Goal: Task Accomplishment & Management: Use online tool/utility

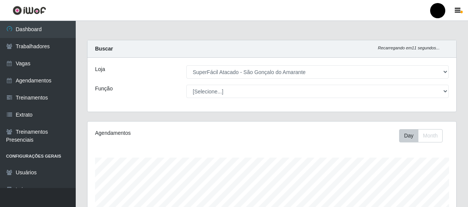
select select "408"
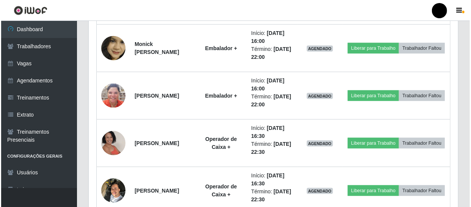
scroll to position [157, 369]
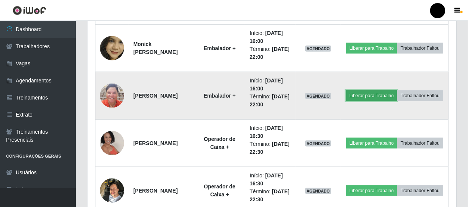
click at [398, 90] on button "Liberar para Trabalho" at bounding box center [371, 95] width 51 height 11
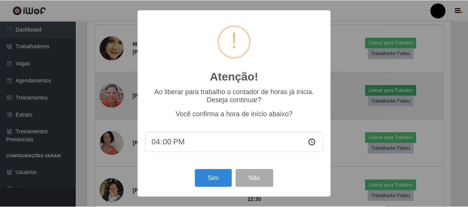
scroll to position [157, 366]
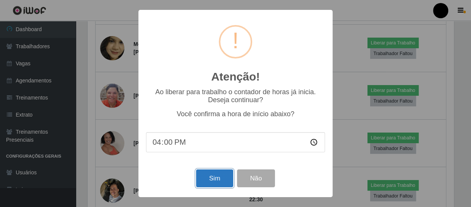
click at [211, 179] on button "Sim" at bounding box center [214, 178] width 37 height 18
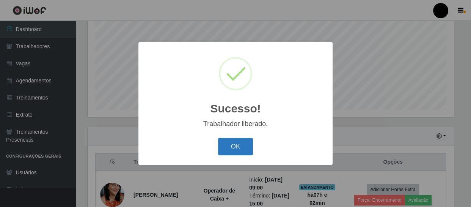
click at [227, 149] on button "OK" at bounding box center [235, 147] width 35 height 18
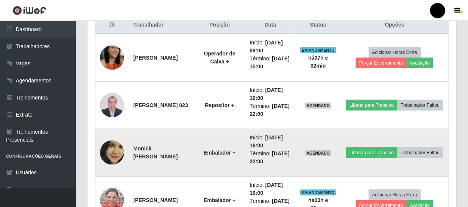
scroll to position [299, 0]
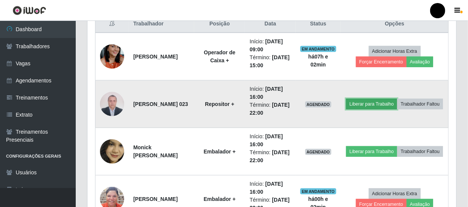
click at [392, 99] on button "Liberar para Trabalho" at bounding box center [371, 104] width 51 height 11
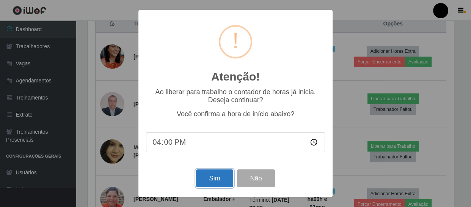
click at [218, 182] on button "Sim" at bounding box center [214, 178] width 37 height 18
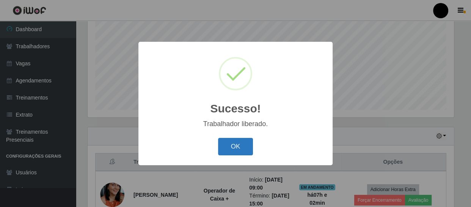
click at [243, 151] on button "OK" at bounding box center [235, 147] width 35 height 18
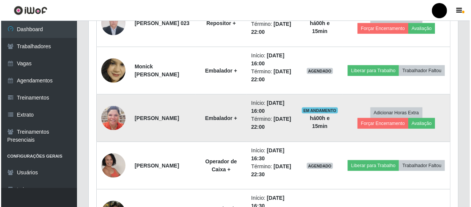
scroll to position [368, 0]
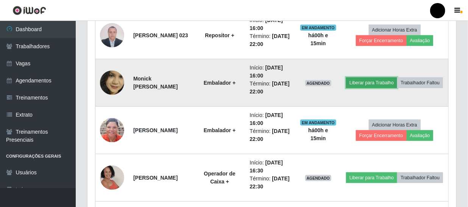
click at [398, 77] on button "Liberar para Trabalho" at bounding box center [371, 82] width 51 height 11
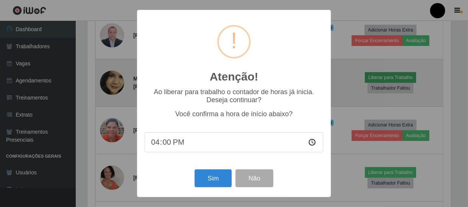
scroll to position [157, 366]
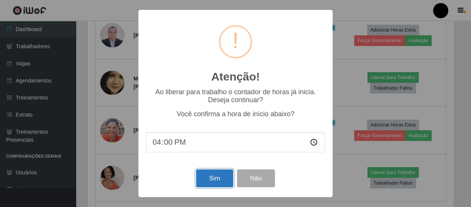
click at [208, 178] on button "Sim" at bounding box center [214, 178] width 37 height 18
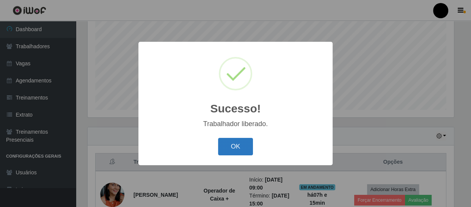
click at [235, 146] on button "OK" at bounding box center [235, 147] width 35 height 18
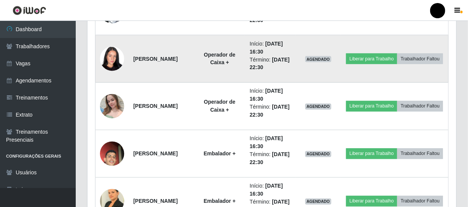
scroll to position [586, 0]
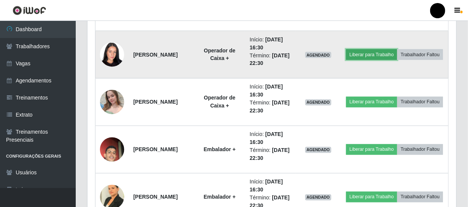
click at [390, 49] on button "Liberar para Trabalho" at bounding box center [371, 54] width 51 height 11
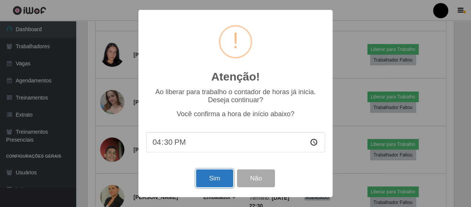
click at [218, 176] on button "Sim" at bounding box center [214, 178] width 37 height 18
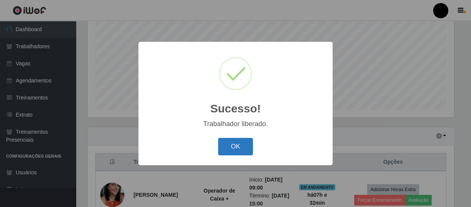
click at [239, 148] on button "OK" at bounding box center [235, 147] width 35 height 18
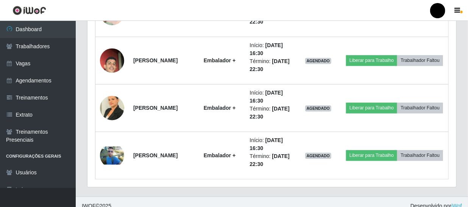
scroll to position [682, 0]
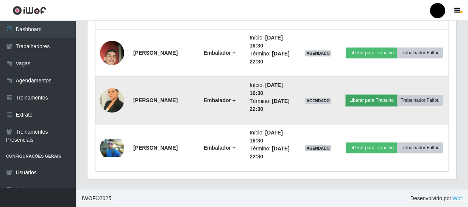
click at [398, 95] on button "Liberar para Trabalho" at bounding box center [371, 100] width 51 height 11
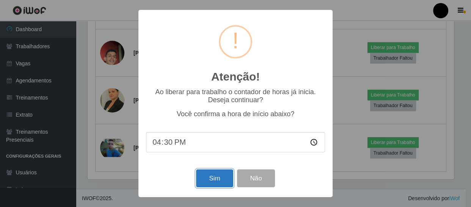
click at [203, 177] on button "Sim" at bounding box center [214, 178] width 37 height 18
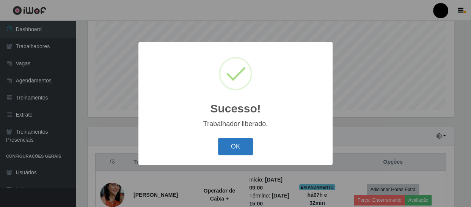
click at [229, 142] on button "OK" at bounding box center [235, 147] width 35 height 18
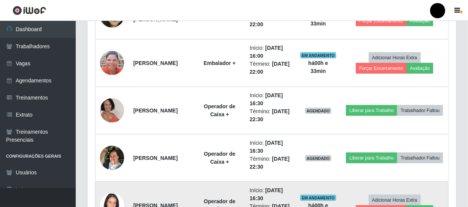
scroll to position [448, 0]
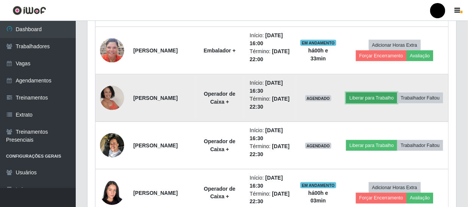
click at [398, 92] on button "Liberar para Trabalho" at bounding box center [371, 97] width 51 height 11
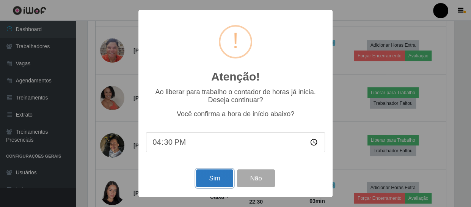
click at [221, 176] on button "Sim" at bounding box center [214, 178] width 37 height 18
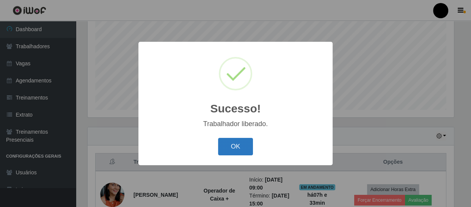
click at [234, 147] on button "OK" at bounding box center [235, 147] width 35 height 18
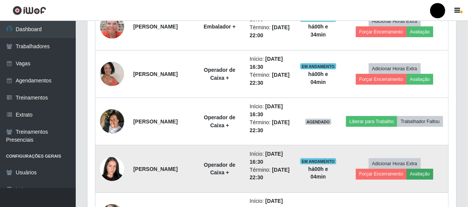
scroll to position [506, 0]
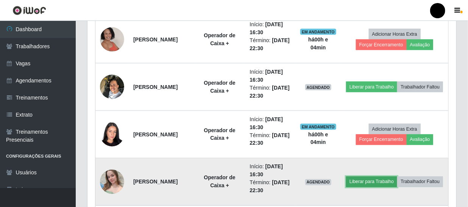
click at [388, 176] on button "Liberar para Trabalho" at bounding box center [371, 181] width 51 height 11
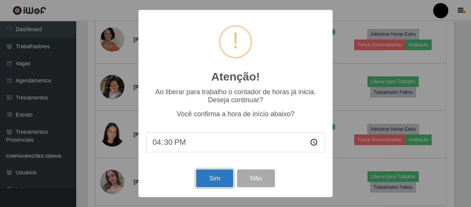
click at [210, 178] on button "Sim" at bounding box center [214, 178] width 37 height 18
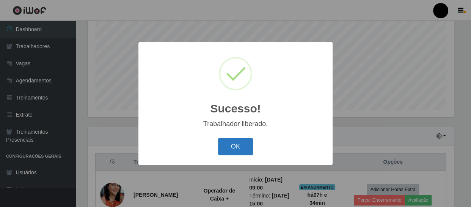
click at [239, 148] on button "OK" at bounding box center [235, 147] width 35 height 18
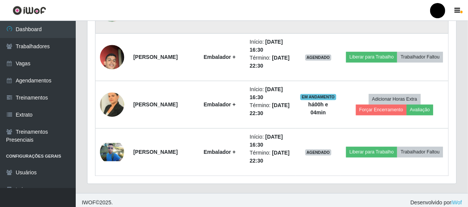
scroll to position [678, 0]
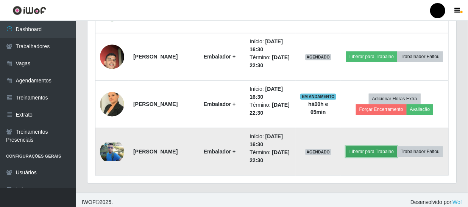
click at [398, 146] on button "Liberar para Trabalho" at bounding box center [371, 151] width 51 height 11
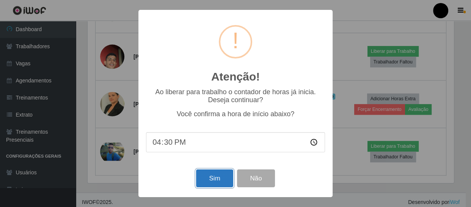
click at [213, 175] on button "Sim" at bounding box center [214, 178] width 37 height 18
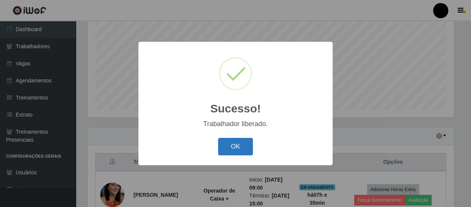
click at [244, 146] on button "OK" at bounding box center [235, 147] width 35 height 18
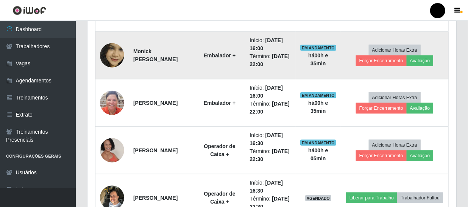
scroll to position [437, 0]
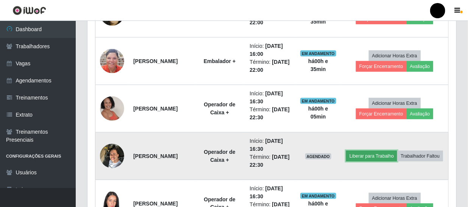
click at [394, 150] on button "Liberar para Trabalho" at bounding box center [371, 155] width 51 height 11
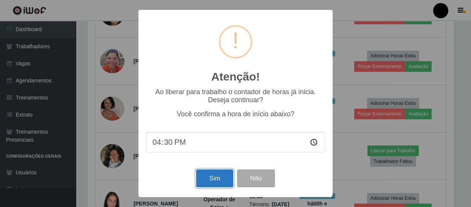
click at [207, 174] on button "Sim" at bounding box center [214, 178] width 37 height 18
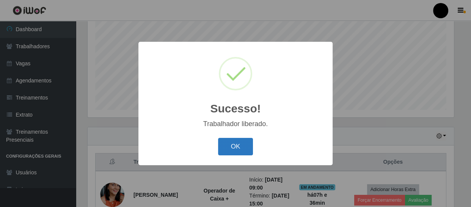
click at [236, 141] on button "OK" at bounding box center [235, 147] width 35 height 18
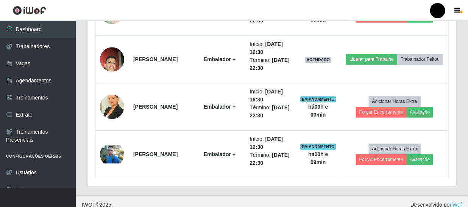
scroll to position [678, 0]
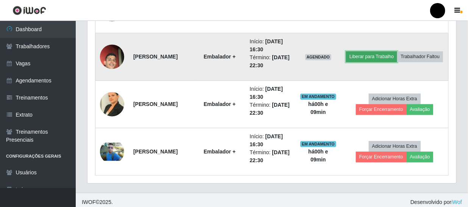
click at [398, 51] on button "Liberar para Trabalho" at bounding box center [371, 56] width 51 height 11
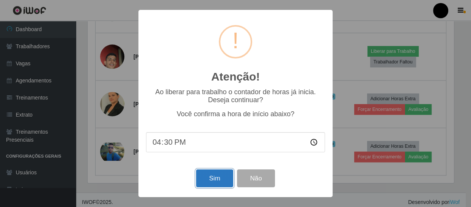
click at [205, 182] on button "Sim" at bounding box center [214, 178] width 37 height 18
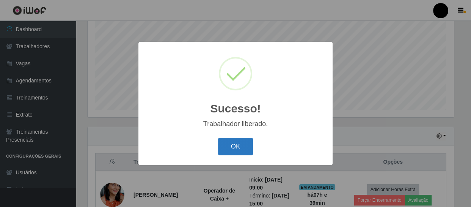
click at [227, 144] on button "OK" at bounding box center [235, 147] width 35 height 18
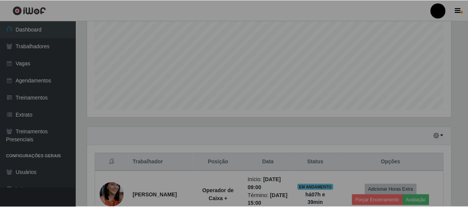
scroll to position [157, 369]
